Goal: Communication & Community: Answer question/provide support

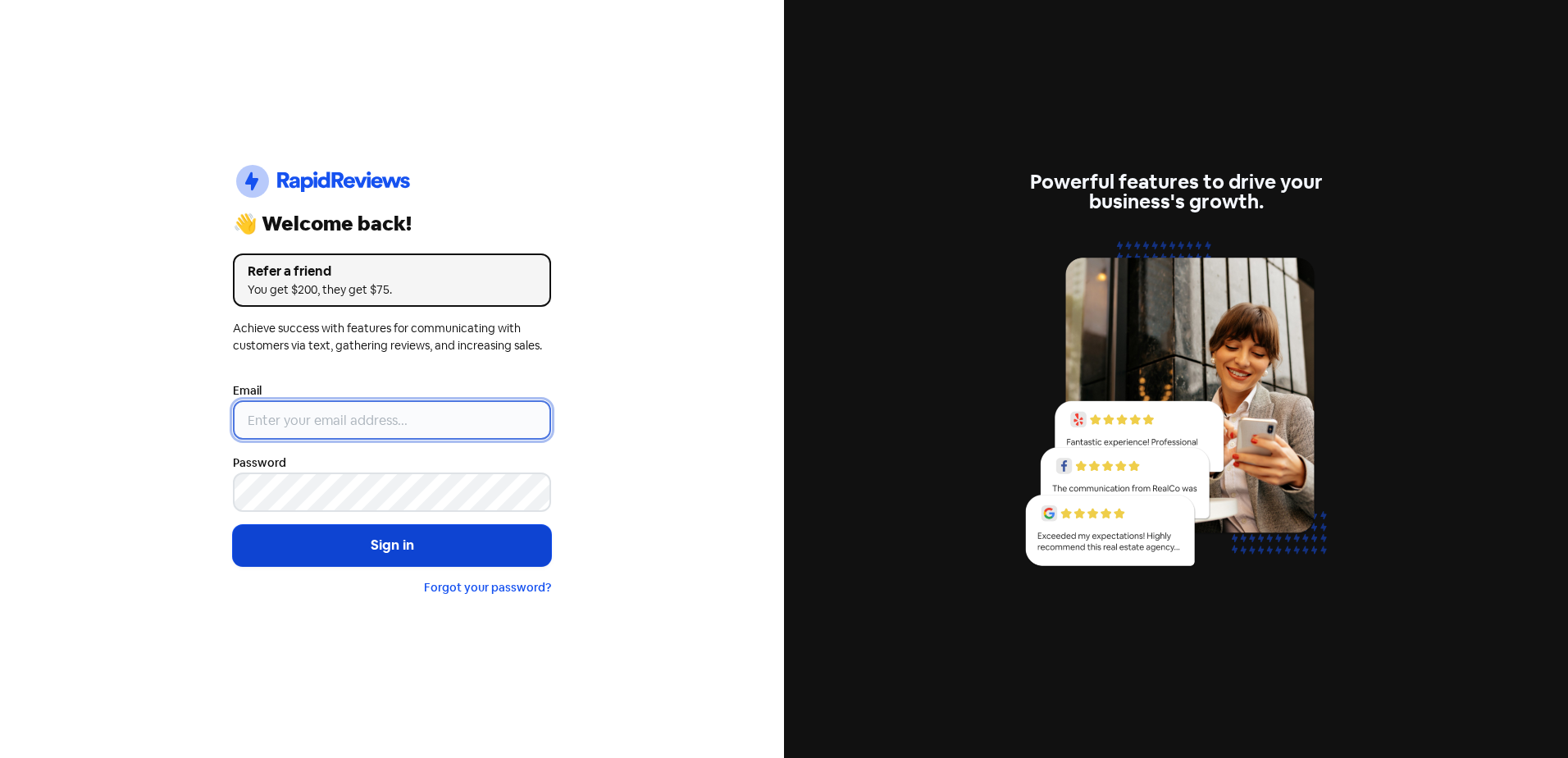
type input "[EMAIL_ADDRESS][DOMAIN_NAME]"
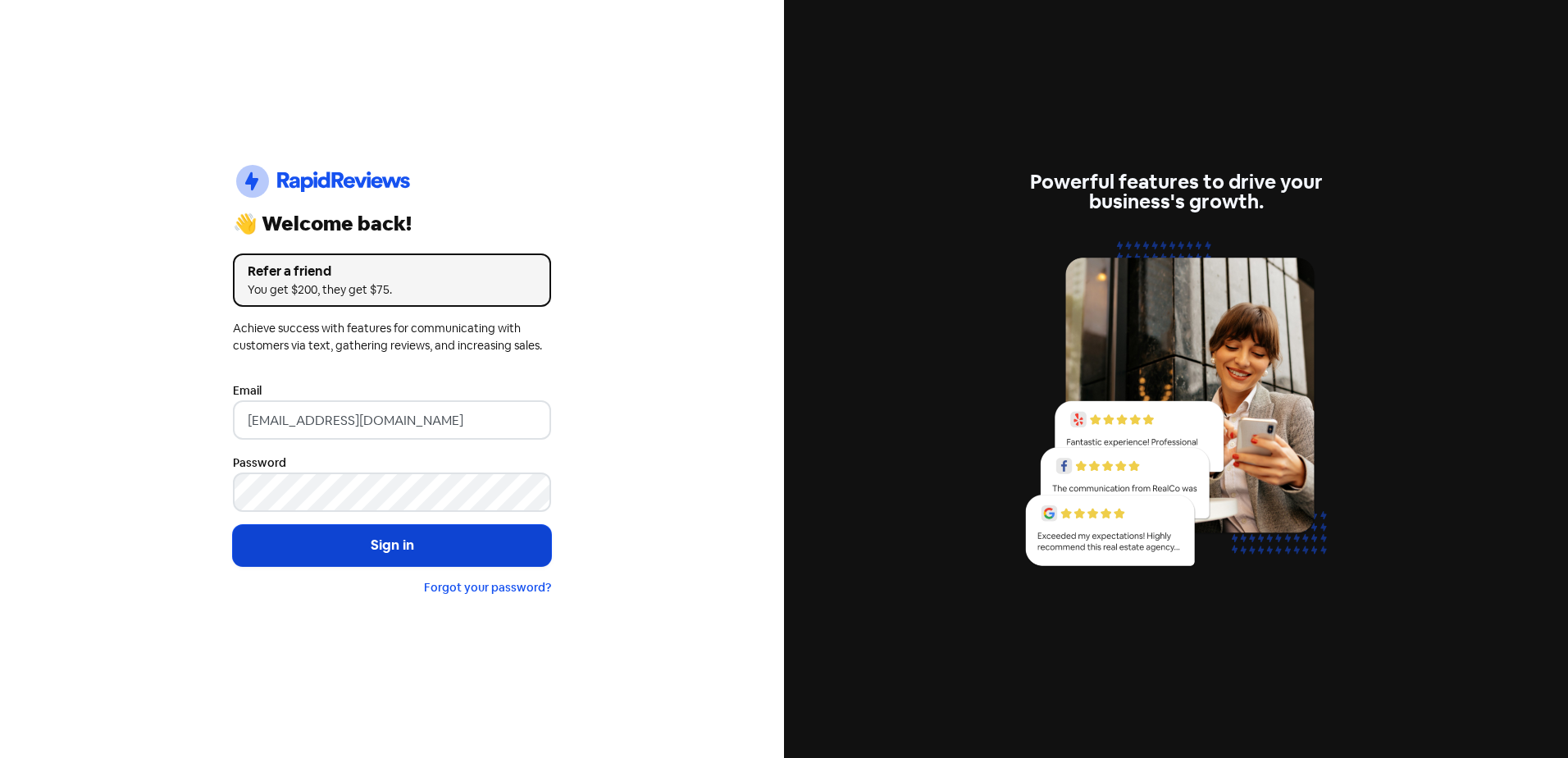
click at [436, 553] on button "Sign in" at bounding box center [392, 545] width 318 height 41
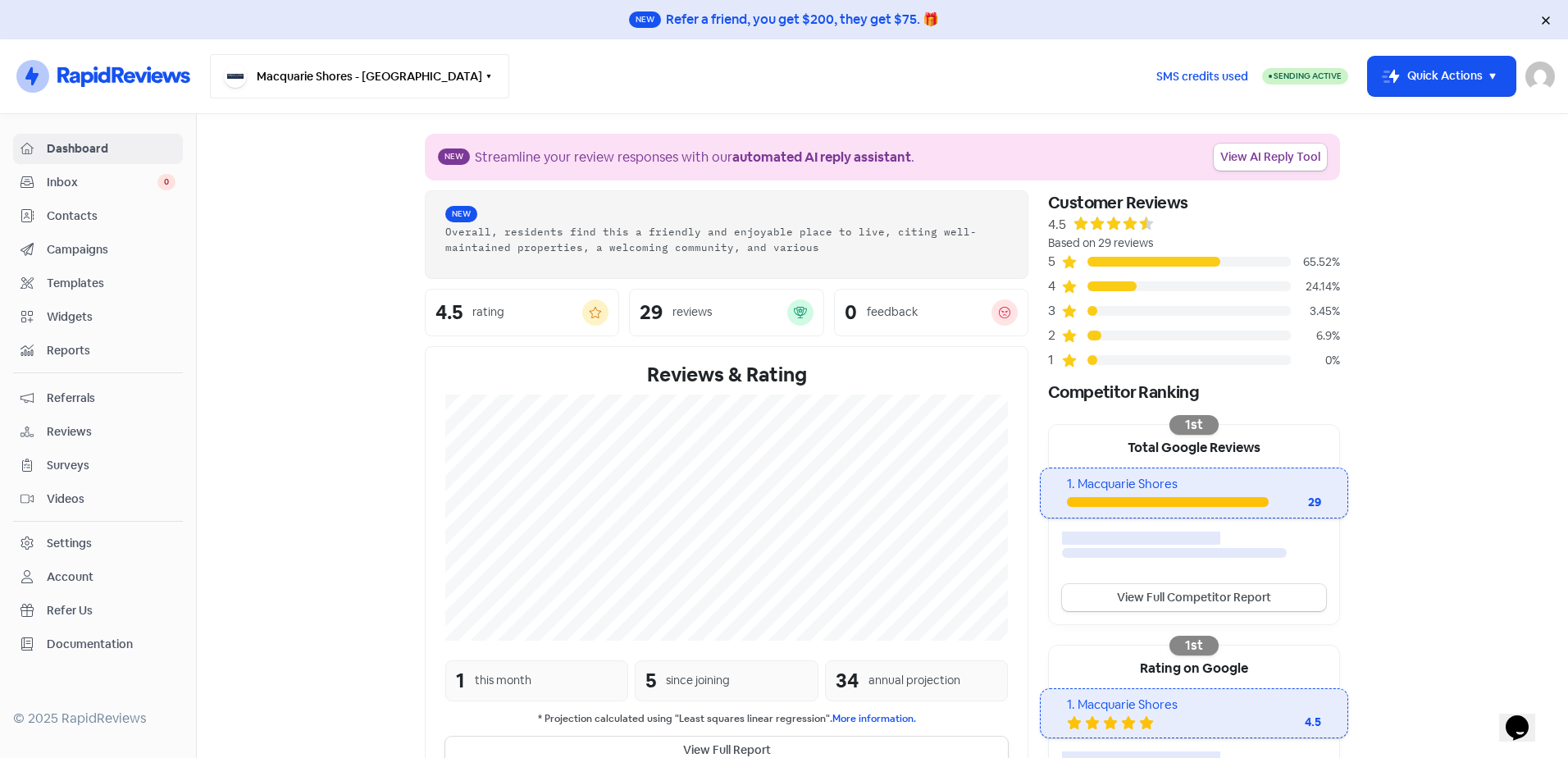
click at [319, 77] on button "Macquarie Shores - Doyalson North" at bounding box center [359, 75] width 299 height 44
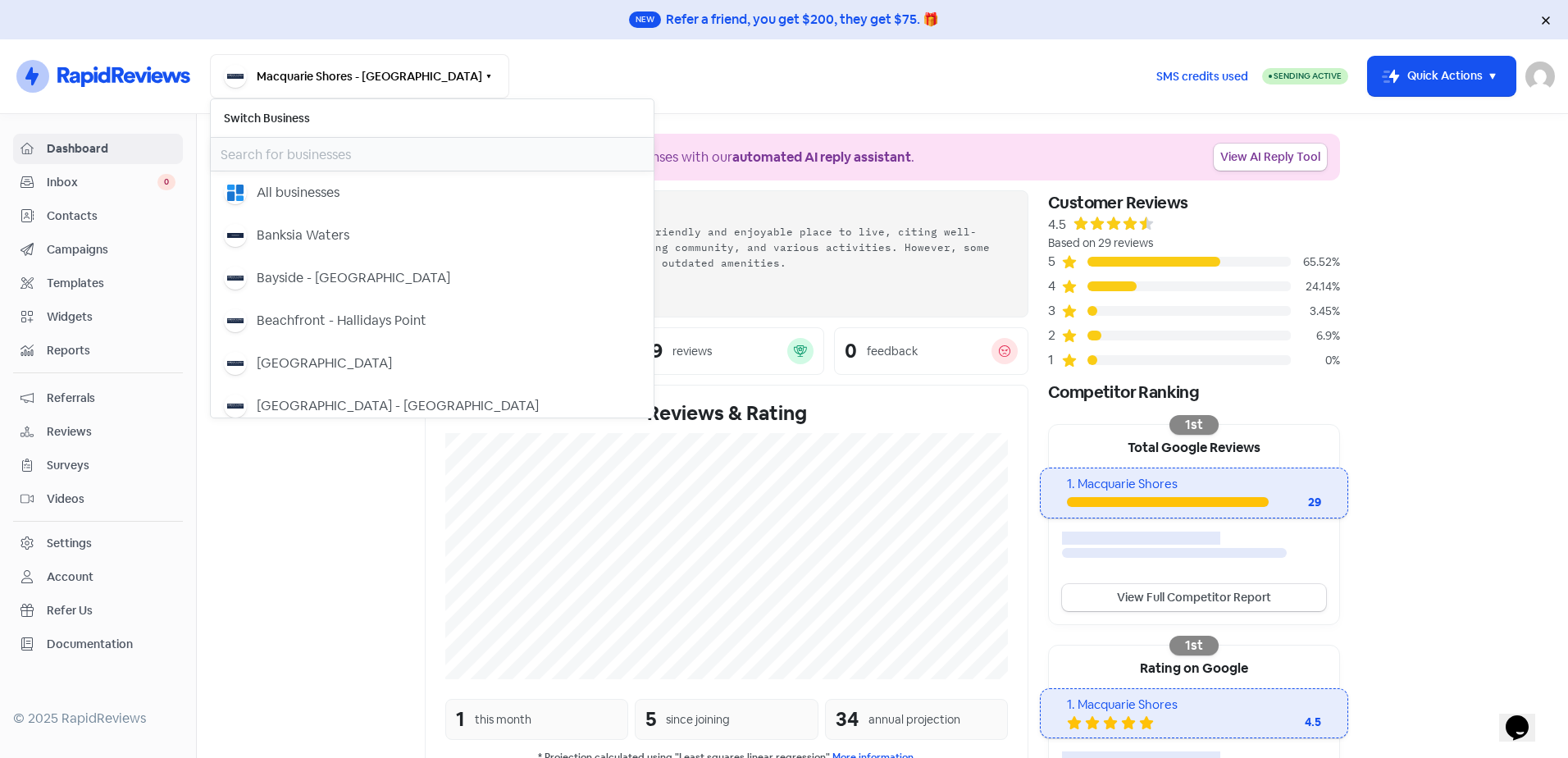
click at [303, 156] on input "text" at bounding box center [432, 154] width 443 height 33
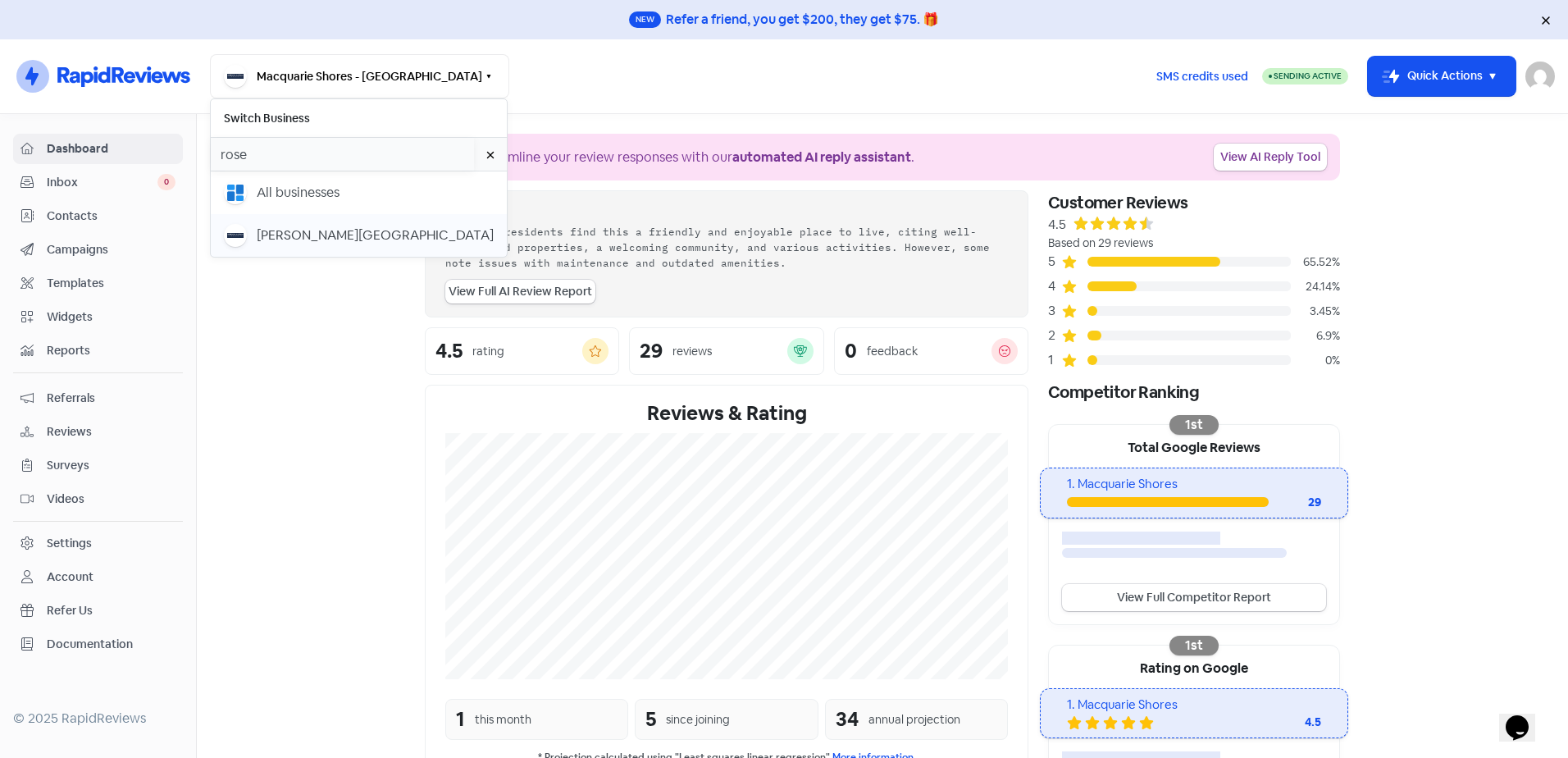
type input "rose"
click at [272, 234] on div "[PERSON_NAME][GEOGRAPHIC_DATA]" at bounding box center [374, 235] width 237 height 20
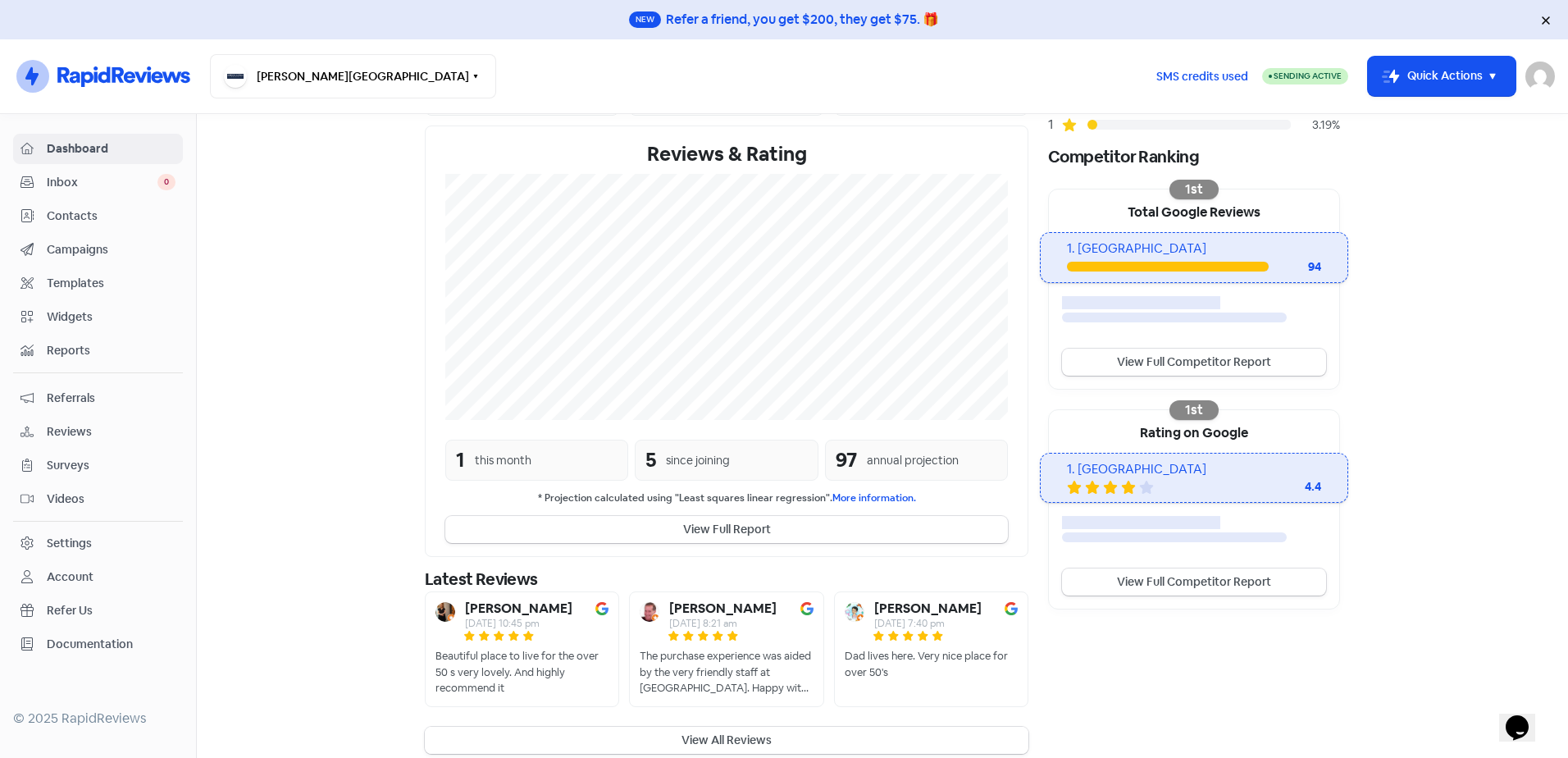
scroll to position [250, 0]
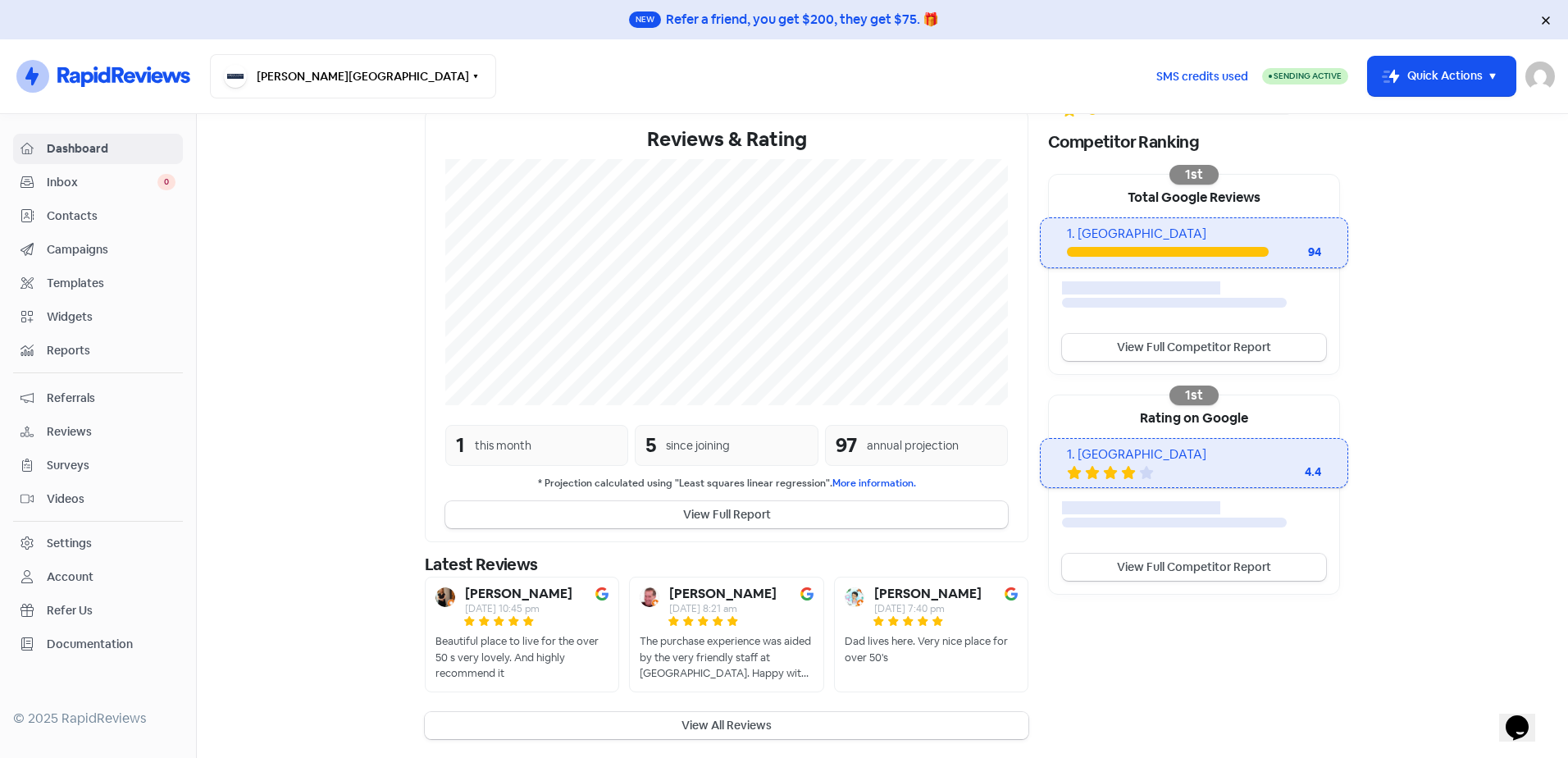
click at [755, 730] on button "View All Reviews" at bounding box center [726, 726] width 604 height 27
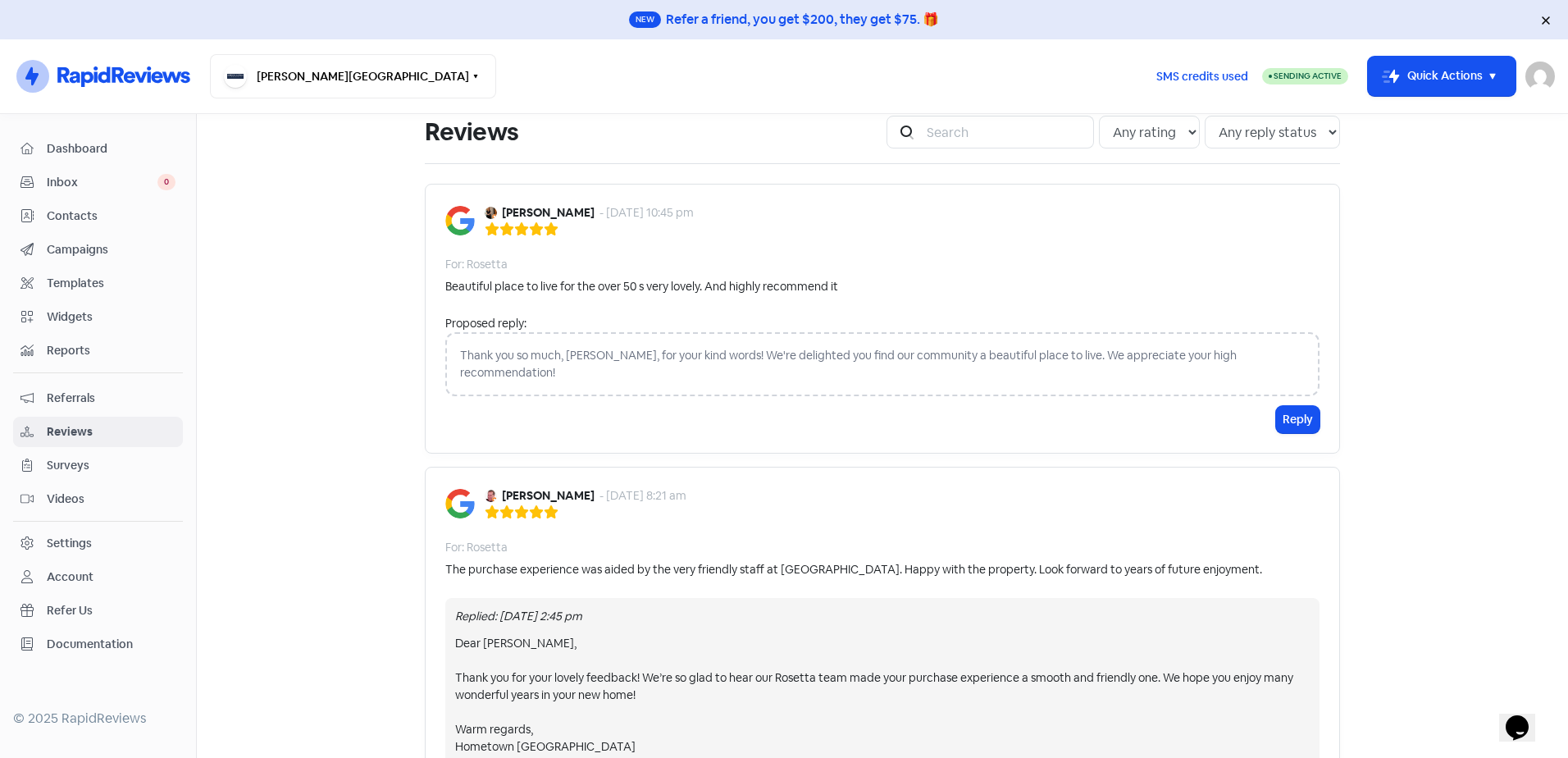
scroll to position [82, 0]
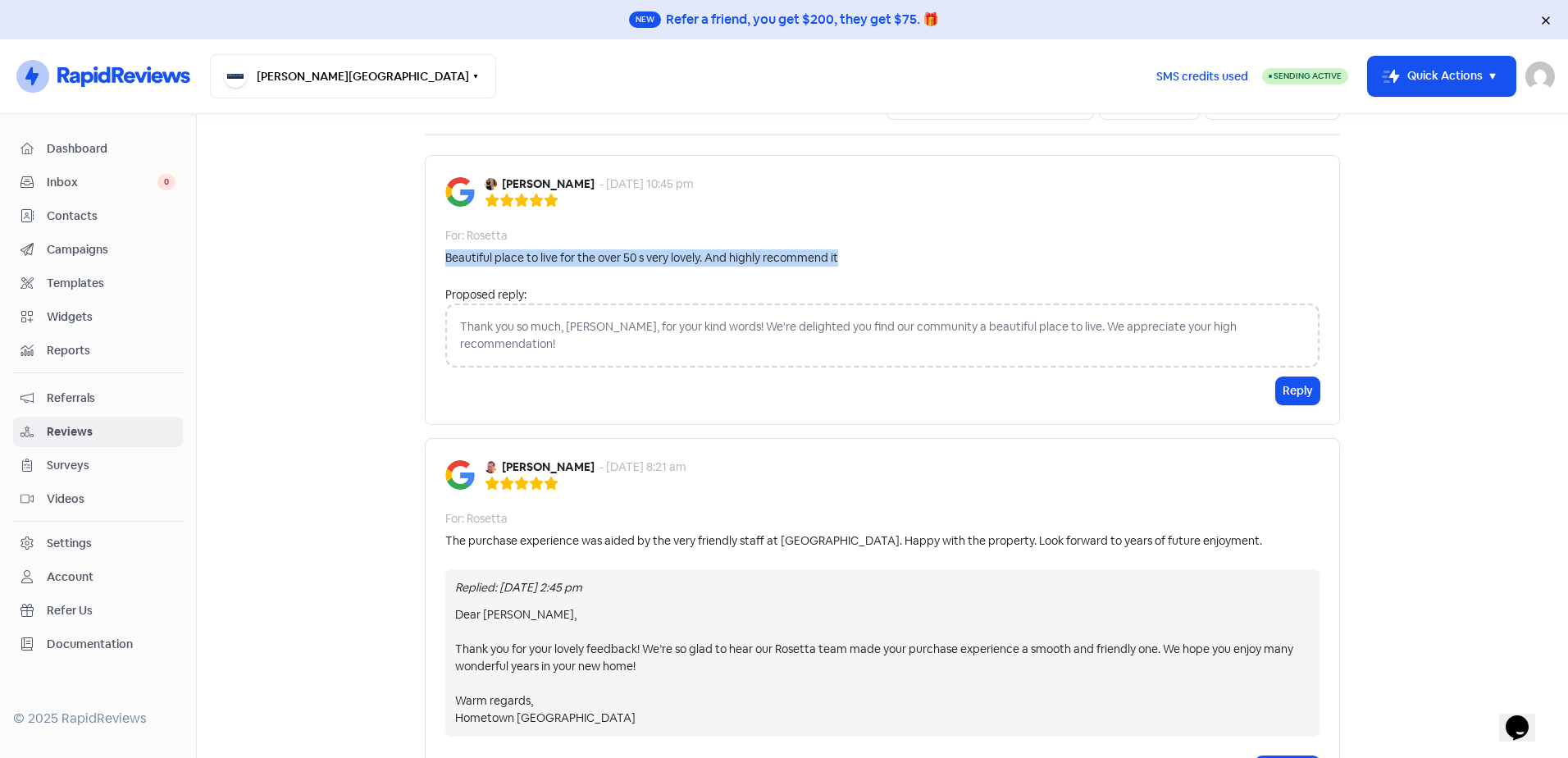
drag, startPoint x: 863, startPoint y: 258, endPoint x: 439, endPoint y: 256, distance: 424.0
click at [446, 256] on div "Beautiful place to live for the over 50 s very lovely. And highly recommend it" at bounding box center [882, 259] width 874 height 18
copy div "Beautiful place to live for the over 50 s very lovely. And highly recommend it"
click at [1310, 378] on button "Reply" at bounding box center [1297, 391] width 44 height 27
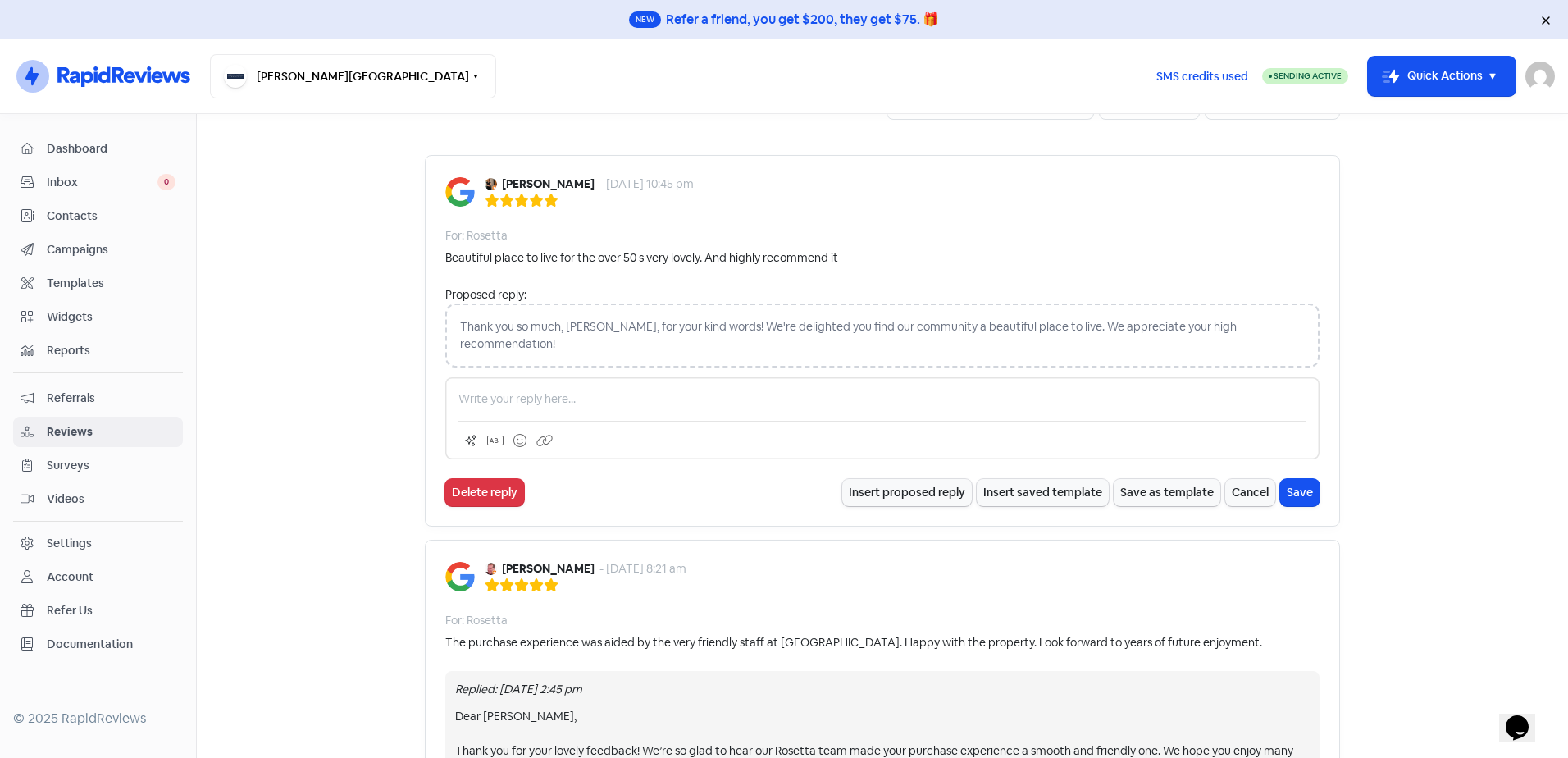
click at [1295, 378] on div at bounding box center [882, 419] width 874 height 82
click at [574, 390] on p at bounding box center [882, 399] width 847 height 18
paste div
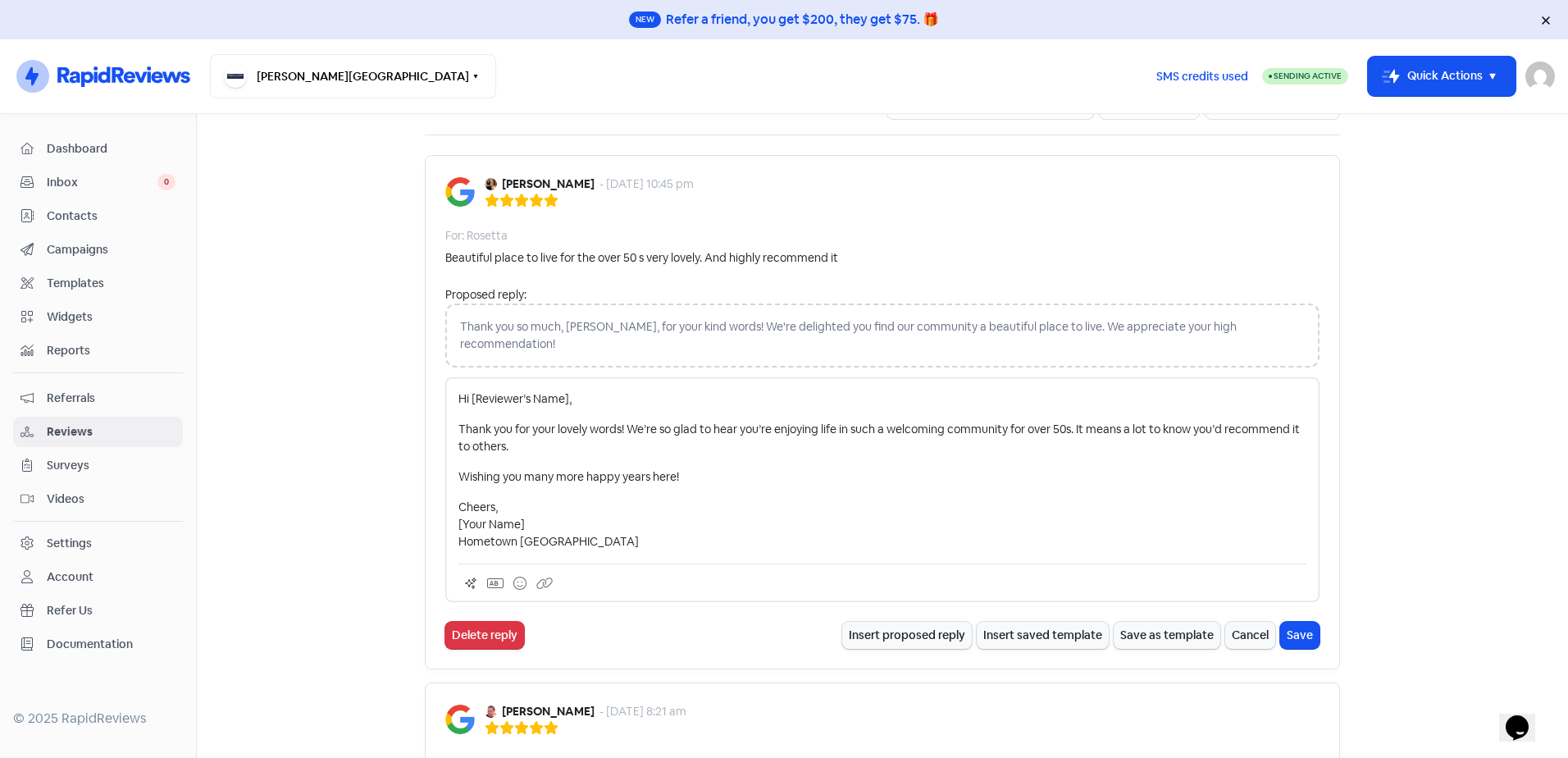
click at [562, 390] on p "Hi [Reviewer’s Name]," at bounding box center [882, 399] width 847 height 18
drag, startPoint x: 528, startPoint y: 506, endPoint x: 404, endPoint y: 503, distance: 124.0
click at [404, 503] on main "Forms Reviews Feedback AI Review Replies Reviews Icon For Search Any rating 5 s…" at bounding box center [882, 436] width 1371 height 644
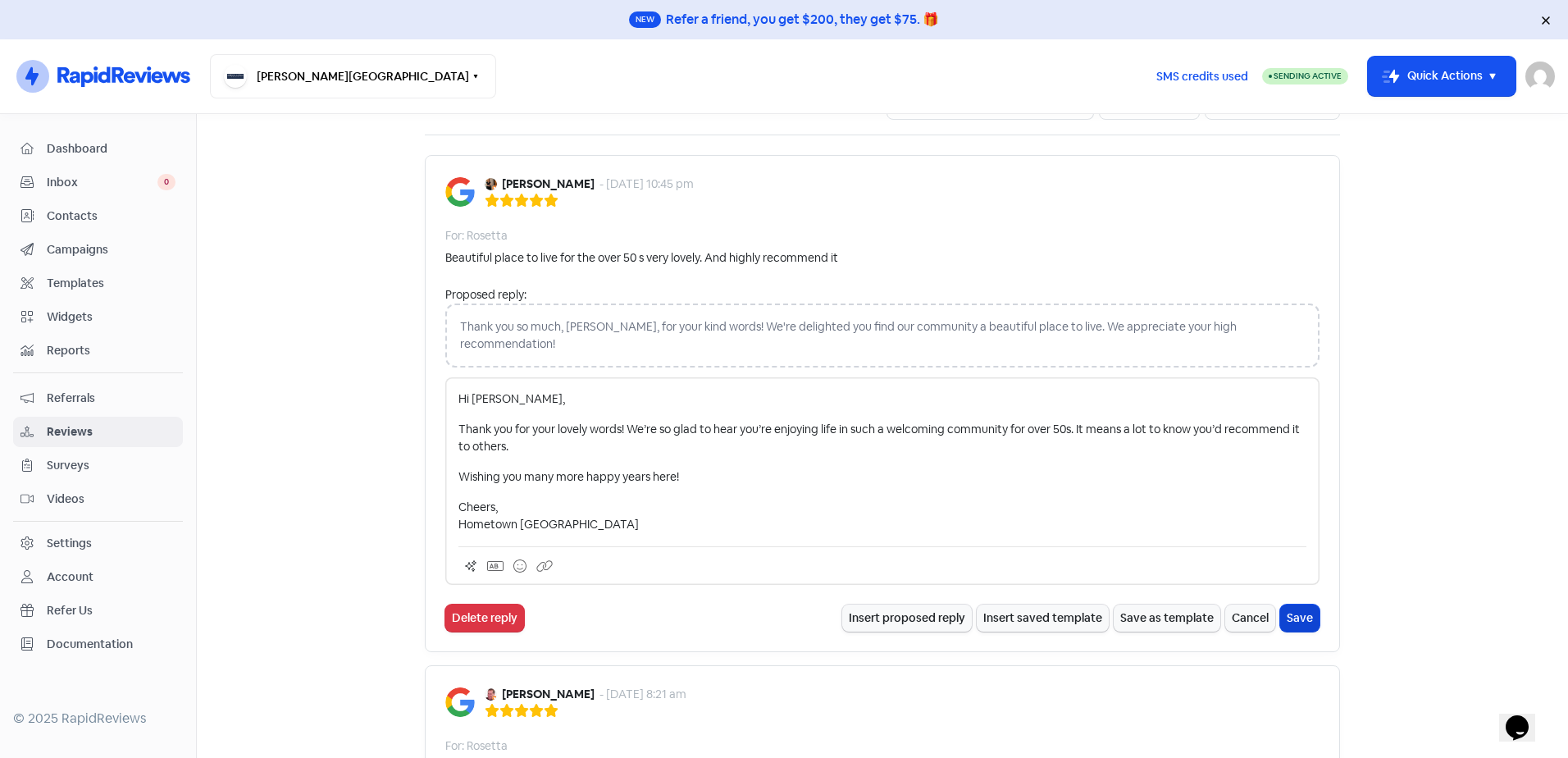
click at [1286, 605] on button "Save" at bounding box center [1300, 618] width 39 height 27
